Goal: Navigation & Orientation: Find specific page/section

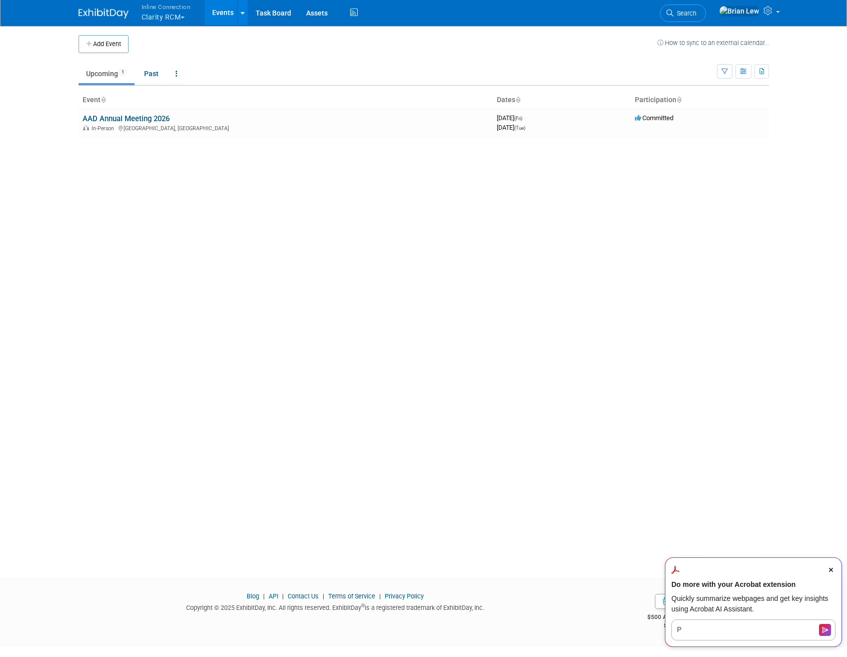
click at [189, 17] on button "Inline Connection Clarity RCM" at bounding box center [172, 13] width 63 height 26
click at [189, 18] on button "Inline Connection Clarity RCM" at bounding box center [172, 13] width 63 height 26
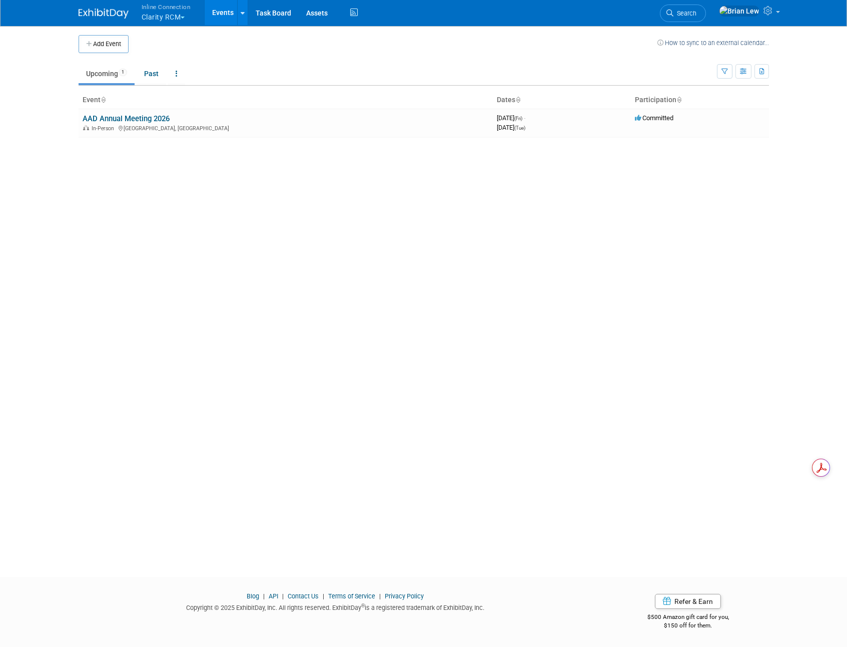
click at [186, 21] on button "Inline Connection Clarity RCM" at bounding box center [172, 13] width 63 height 26
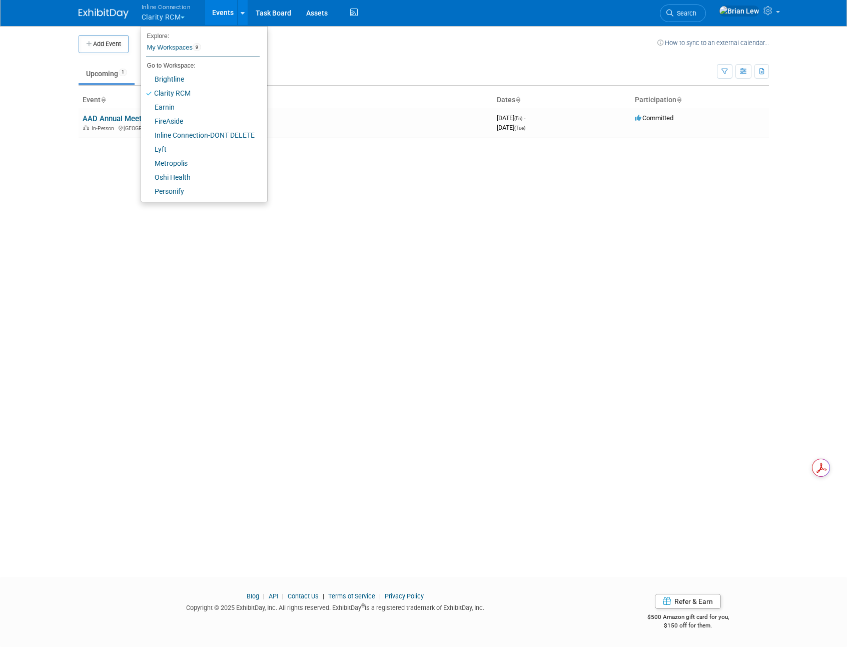
click at [185, 21] on button "Inline Connection Clarity RCM" at bounding box center [172, 13] width 63 height 26
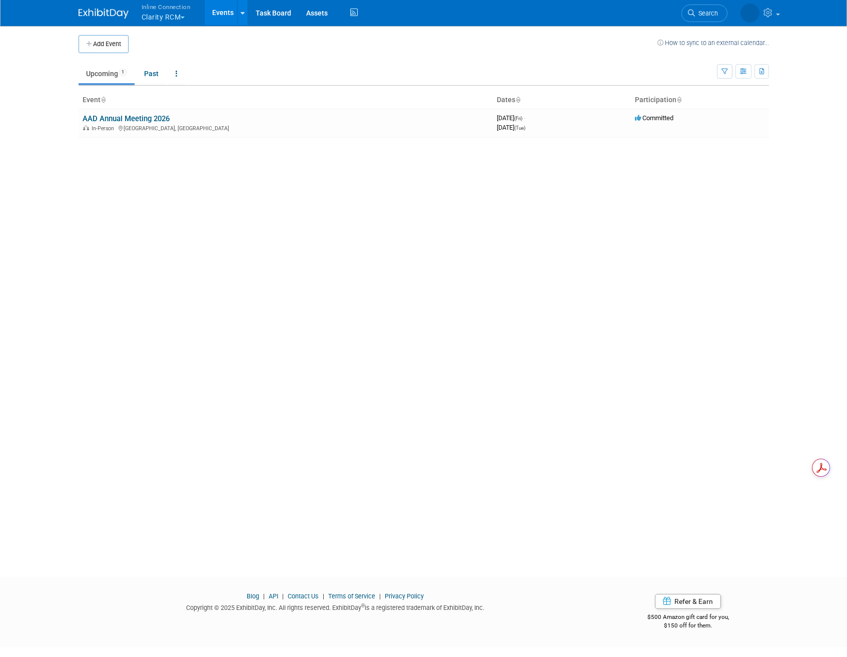
click at [160, 12] on button "Inline Connection Clarity RCM" at bounding box center [172, 13] width 63 height 26
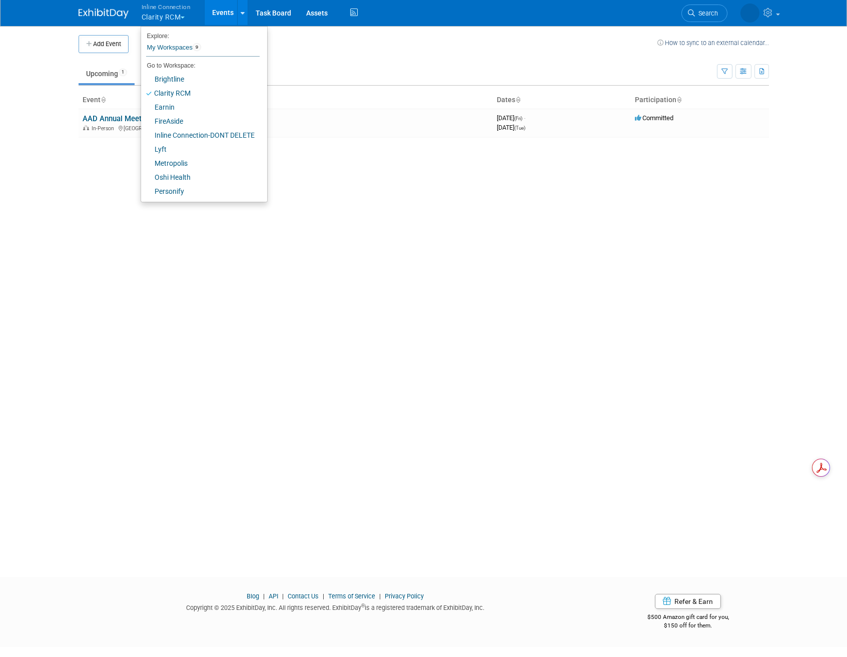
click at [157, 14] on button "Inline Connection Clarity RCM" at bounding box center [172, 13] width 63 height 26
